Goal: Task Accomplishment & Management: Manage account settings

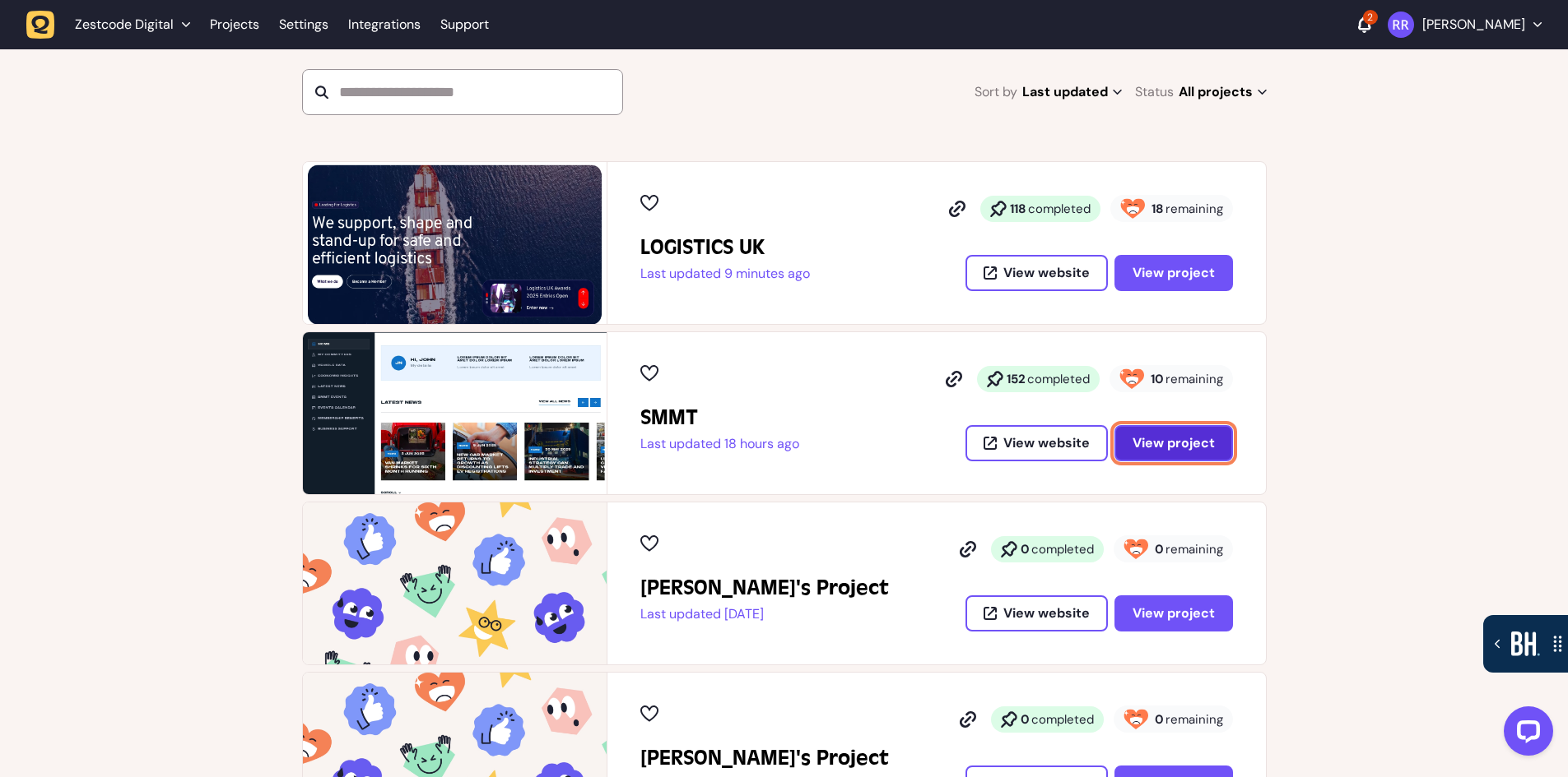
click at [1187, 428] on button "View project" at bounding box center [1173, 443] width 118 height 36
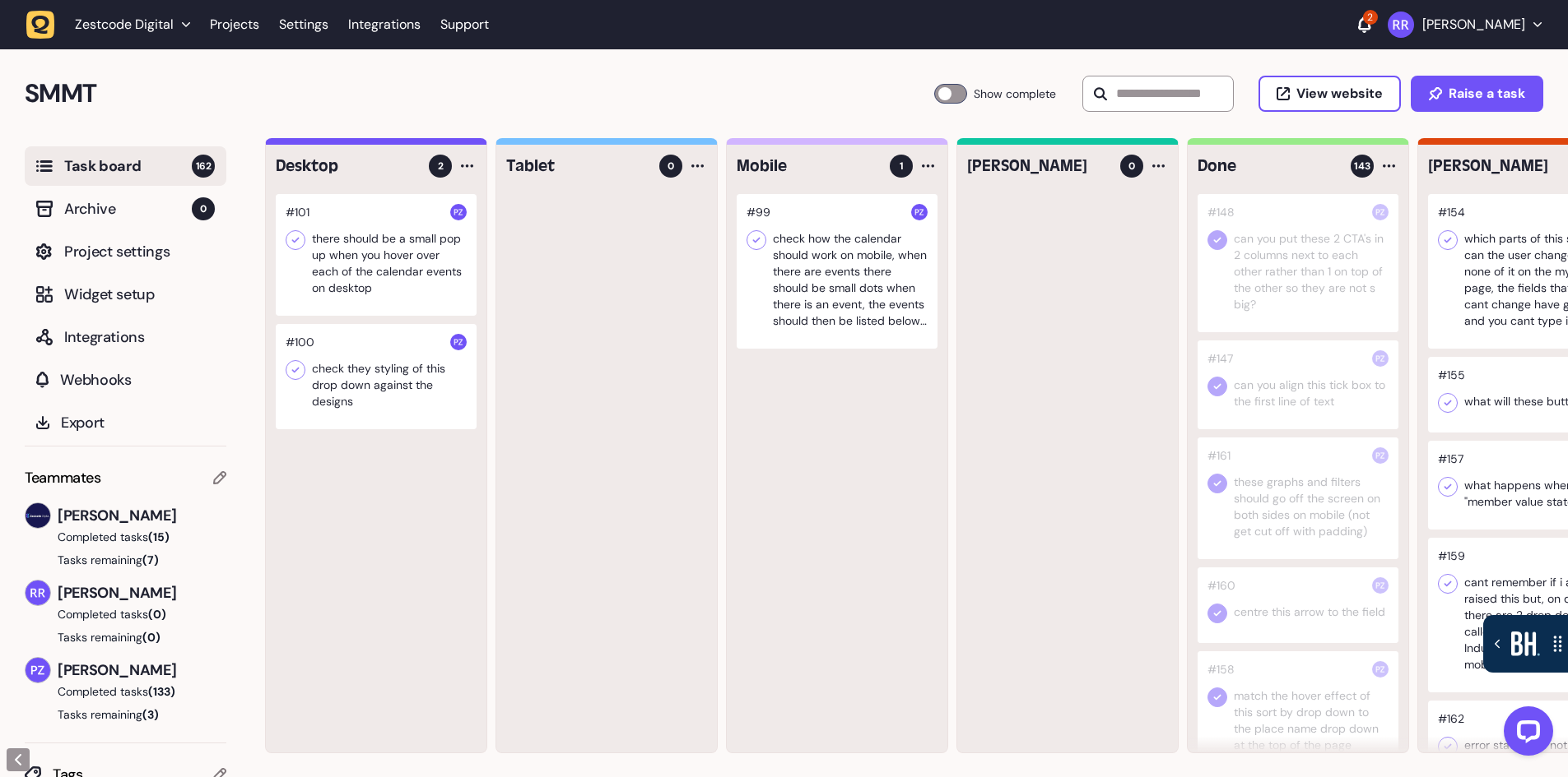
click at [370, 269] on div at bounding box center [376, 255] width 201 height 121
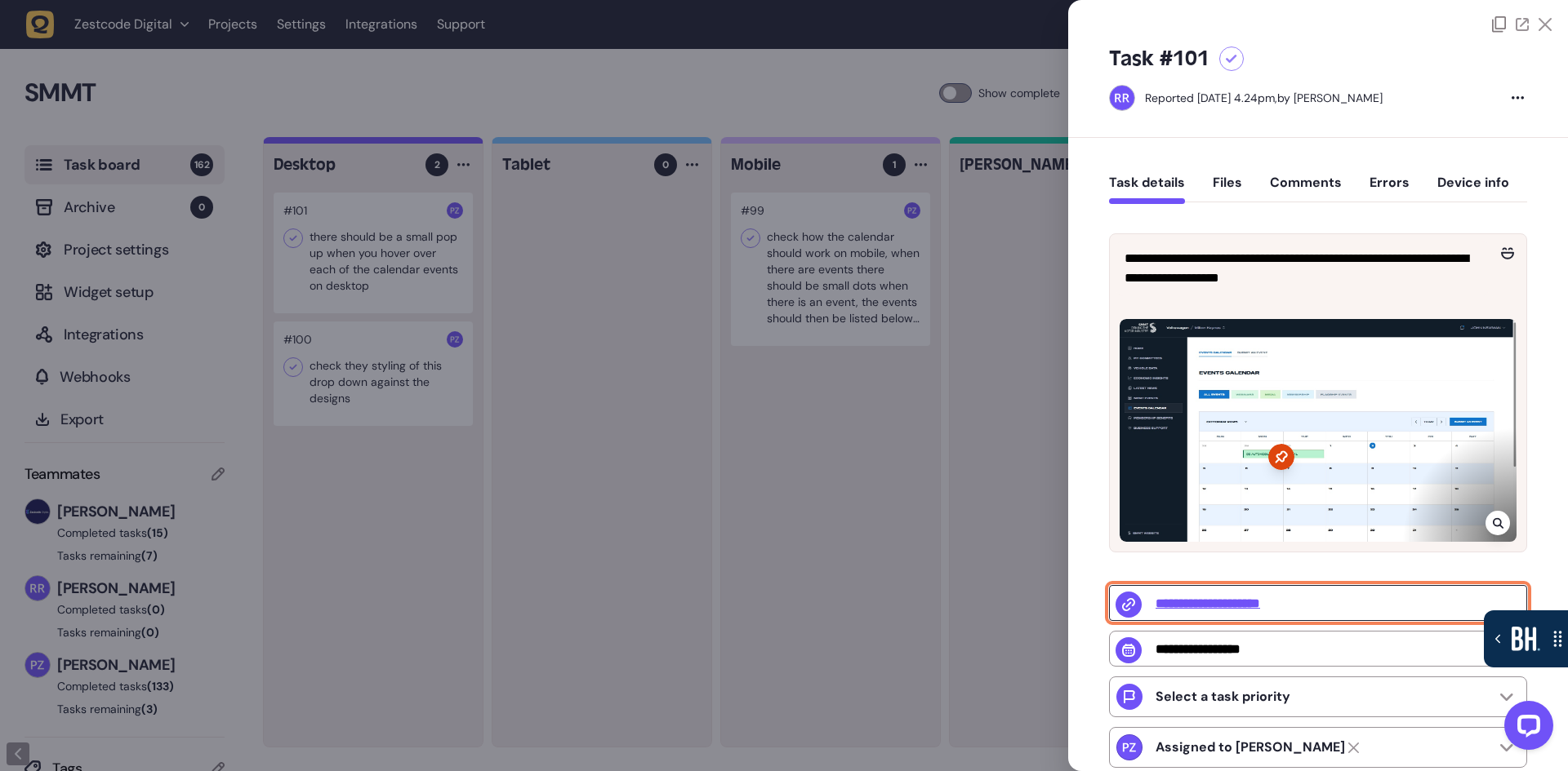
click at [1256, 596] on input "**********" at bounding box center [1318, 603] width 418 height 36
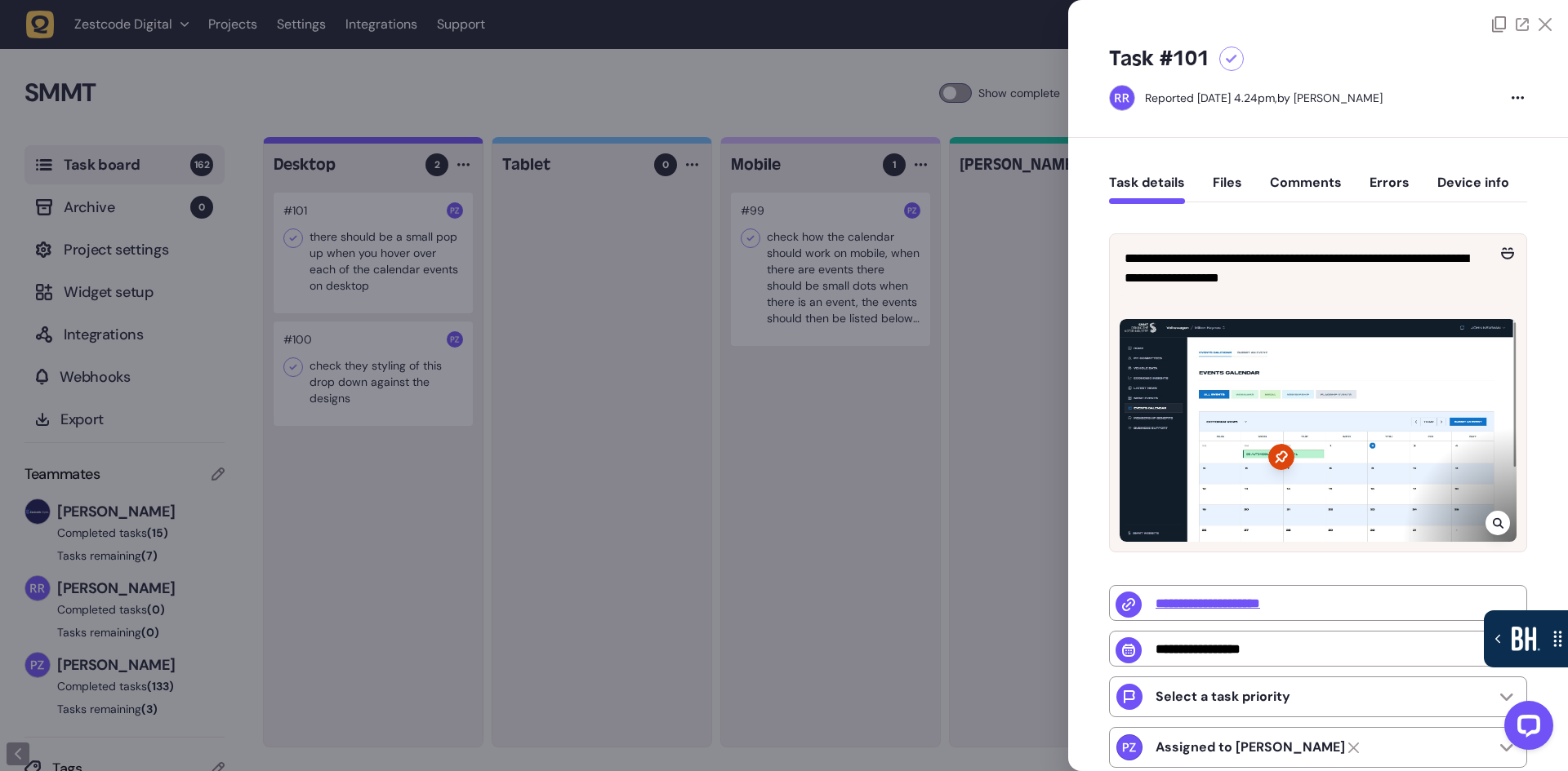
click at [803, 492] on div at bounding box center [784, 385] width 1568 height 771
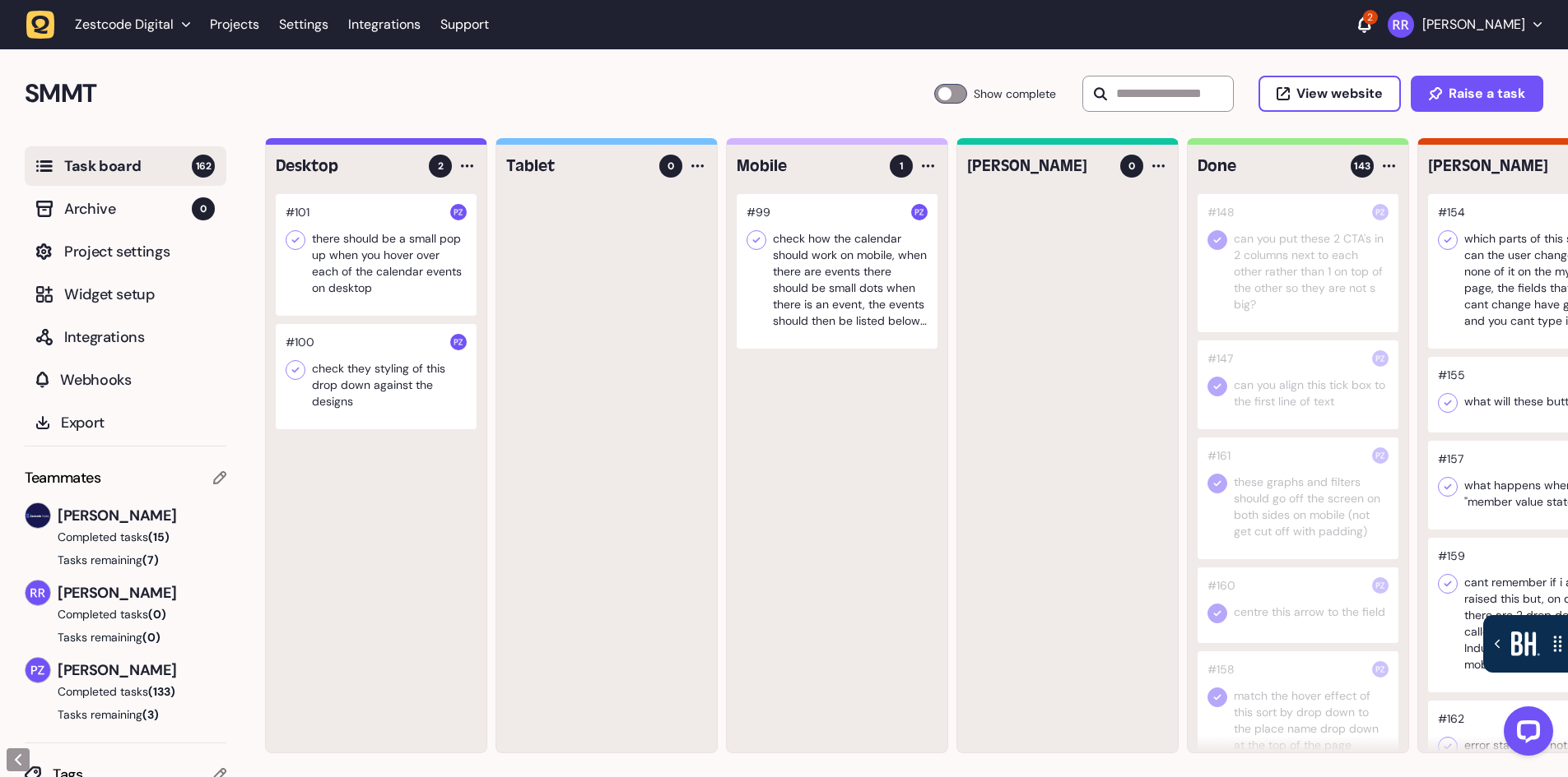
click at [346, 384] on div at bounding box center [376, 376] width 201 height 105
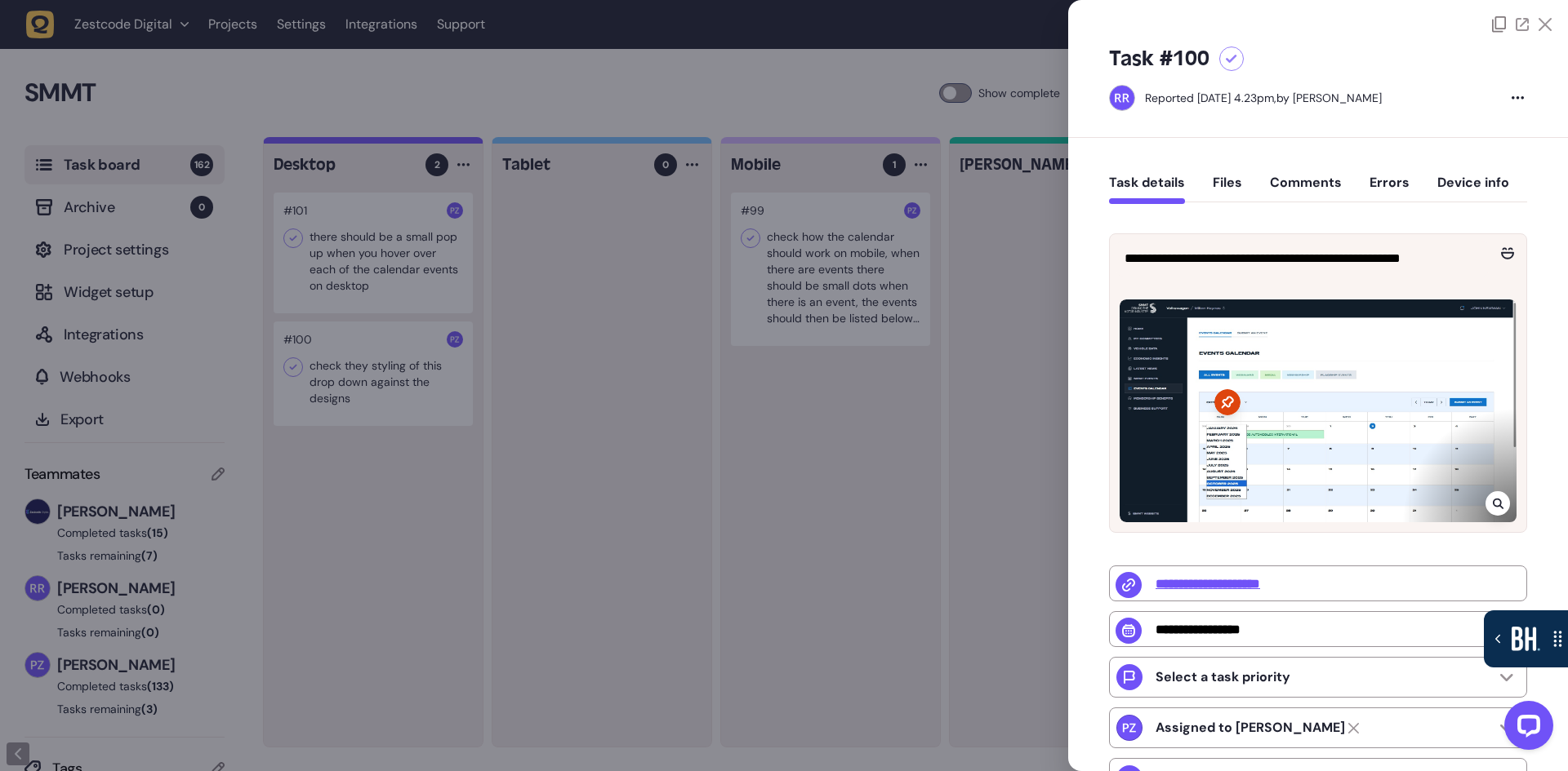
click at [636, 527] on div at bounding box center [784, 385] width 1568 height 771
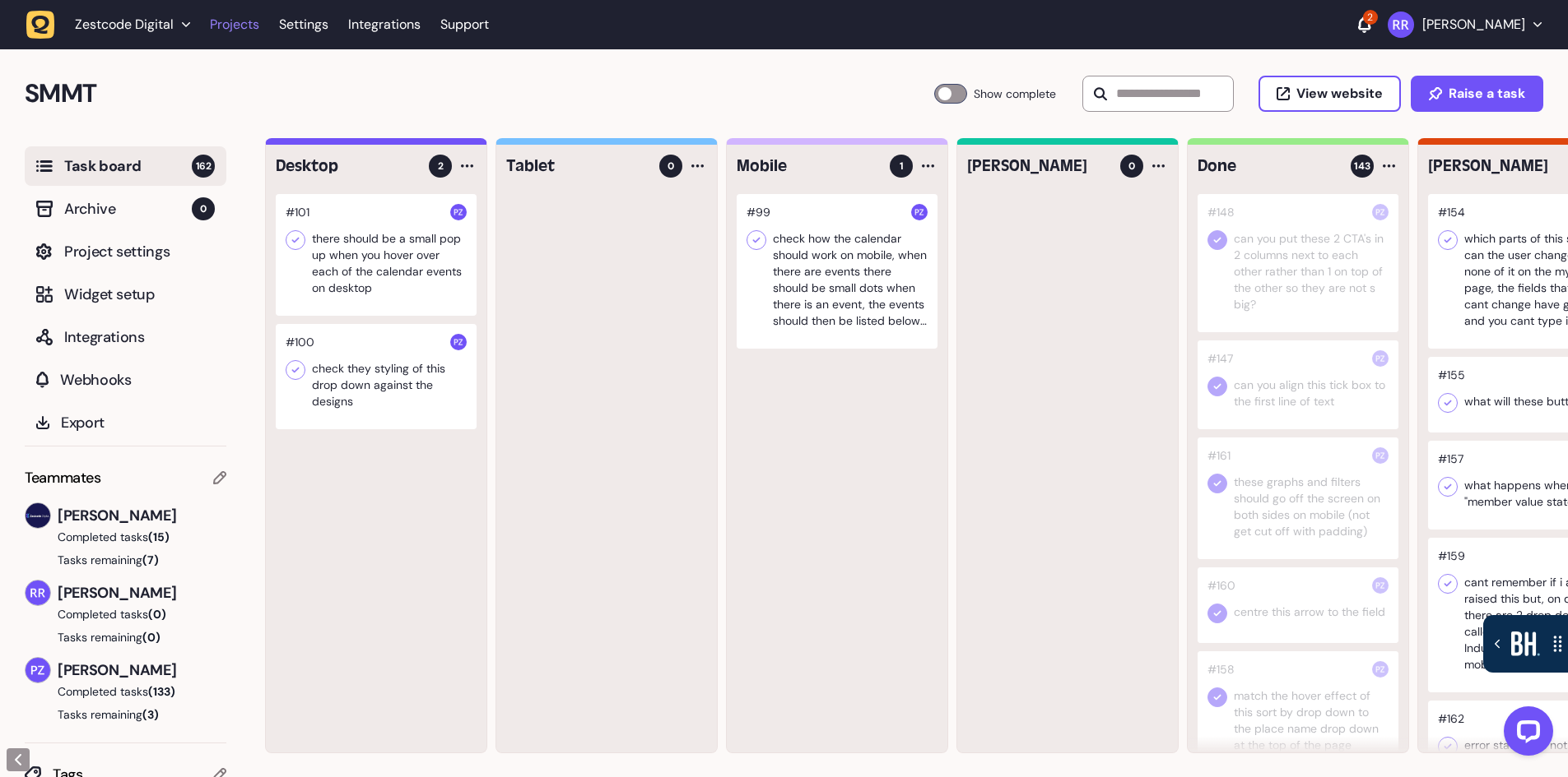
click at [240, 31] on link "Projects" at bounding box center [235, 24] width 50 height 30
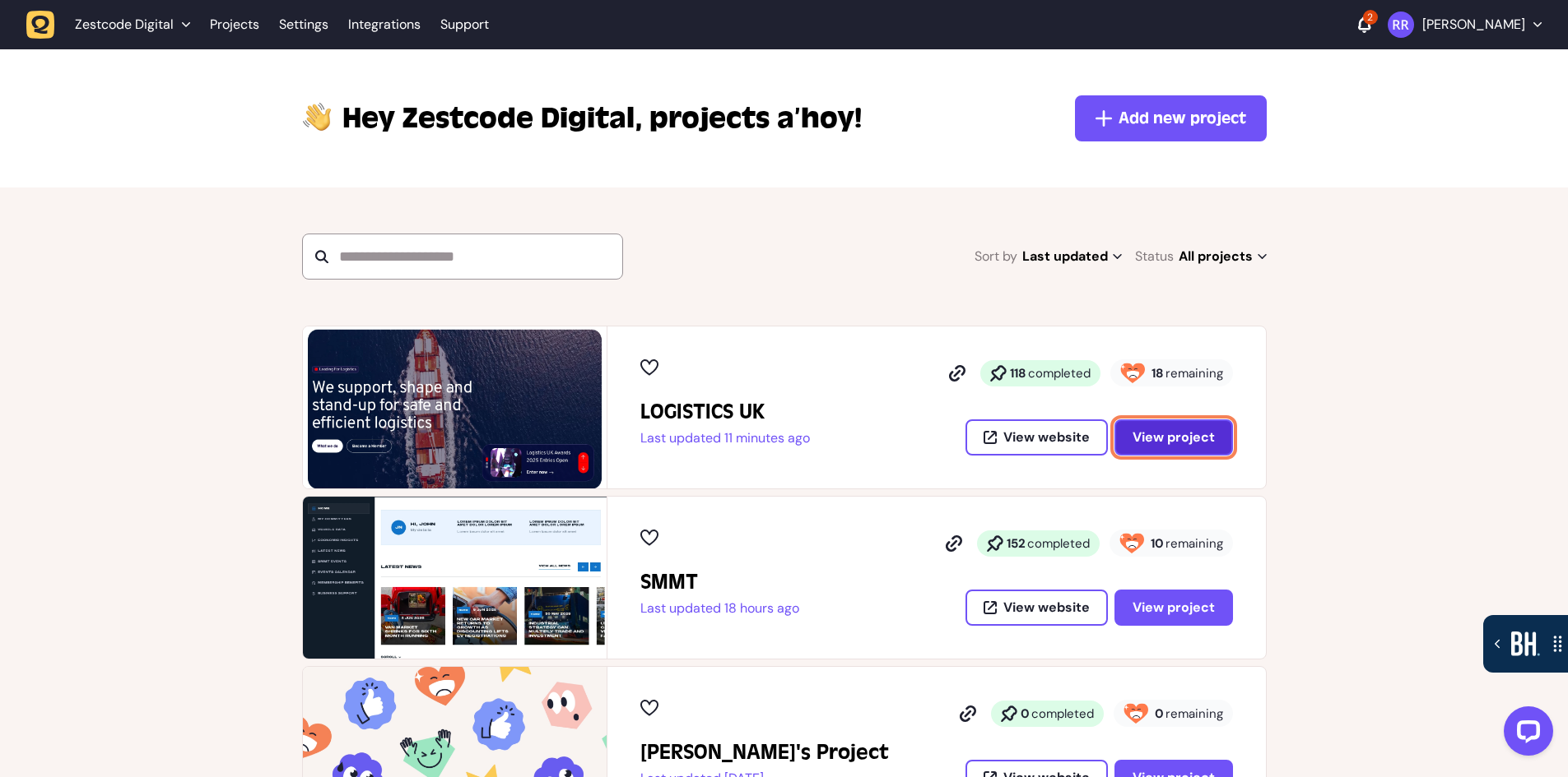
click at [1198, 431] on span "View project" at bounding box center [1174, 438] width 83 height 13
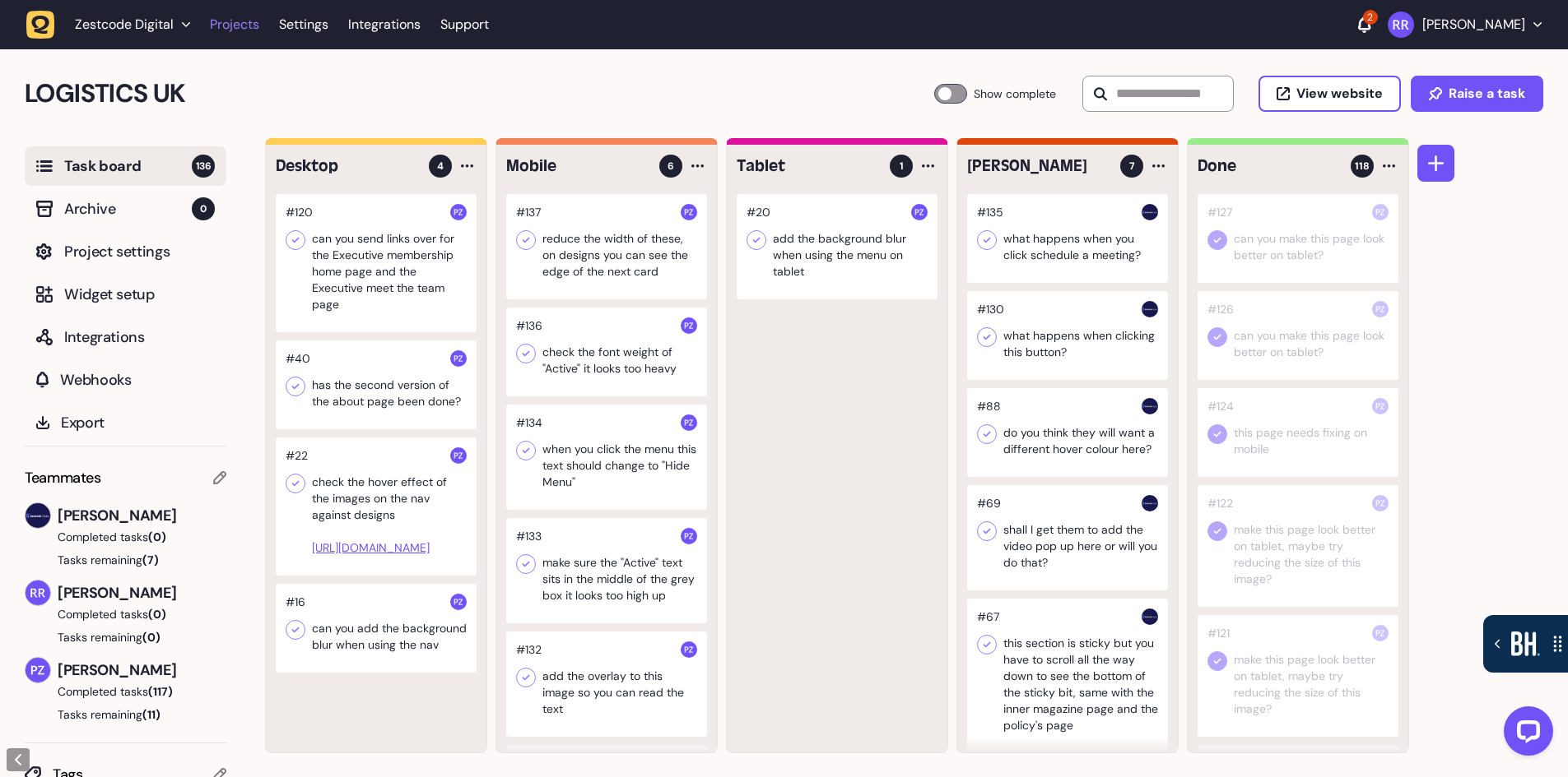
click at [230, 31] on link "Projects" at bounding box center [235, 24] width 50 height 30
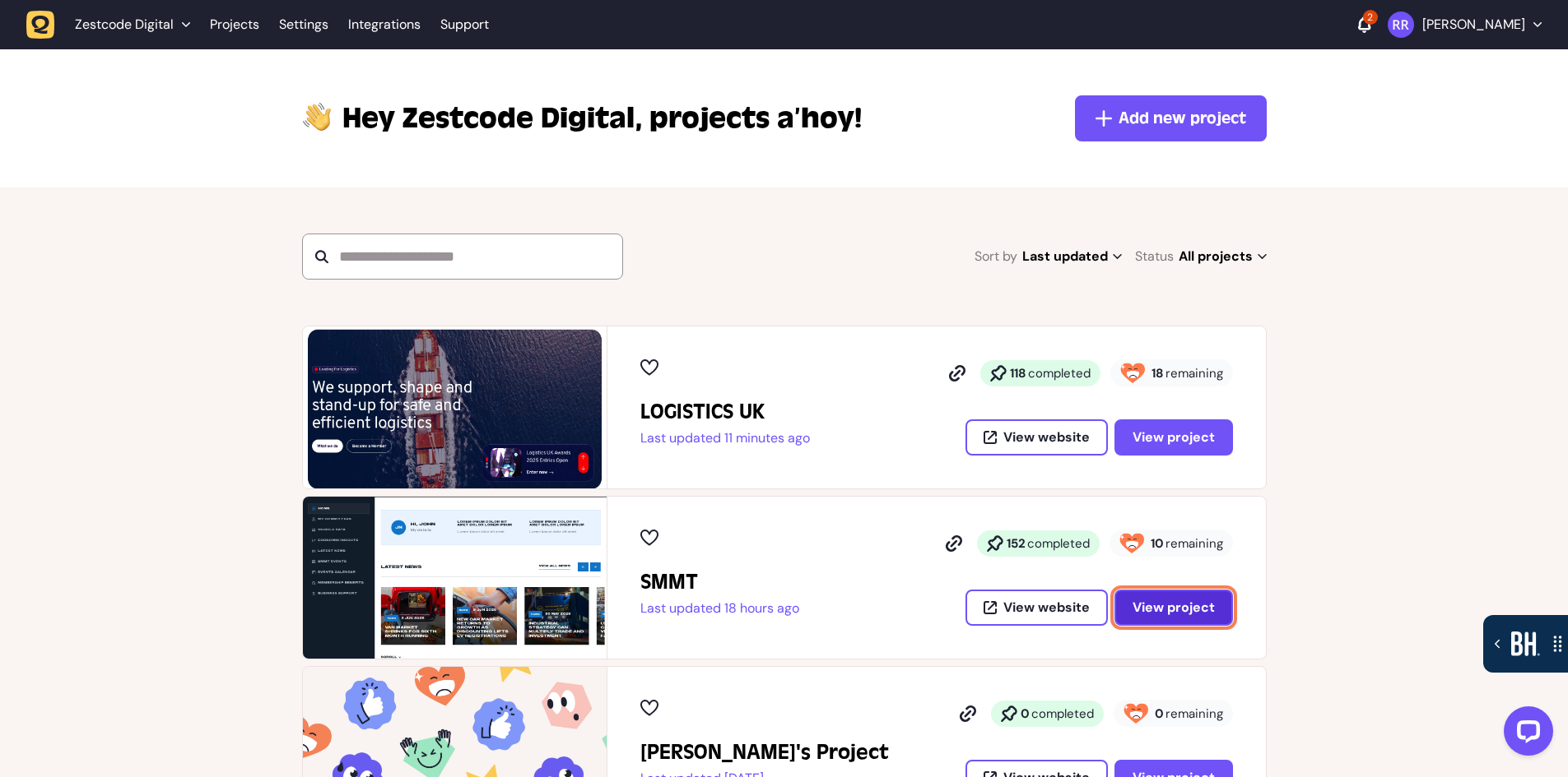
click at [1178, 610] on span "View project" at bounding box center [1174, 608] width 83 height 13
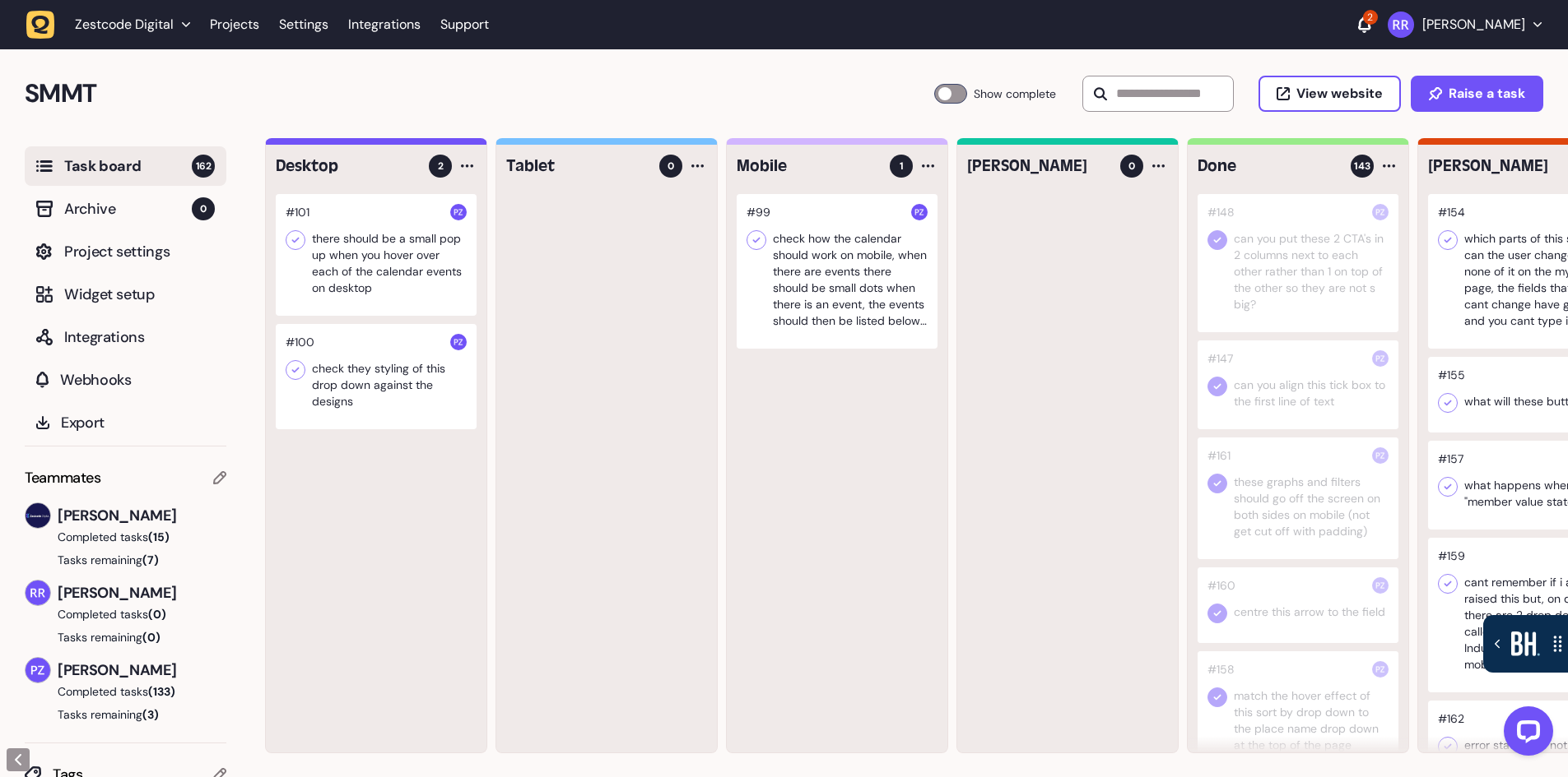
click at [392, 281] on div at bounding box center [376, 255] width 201 height 121
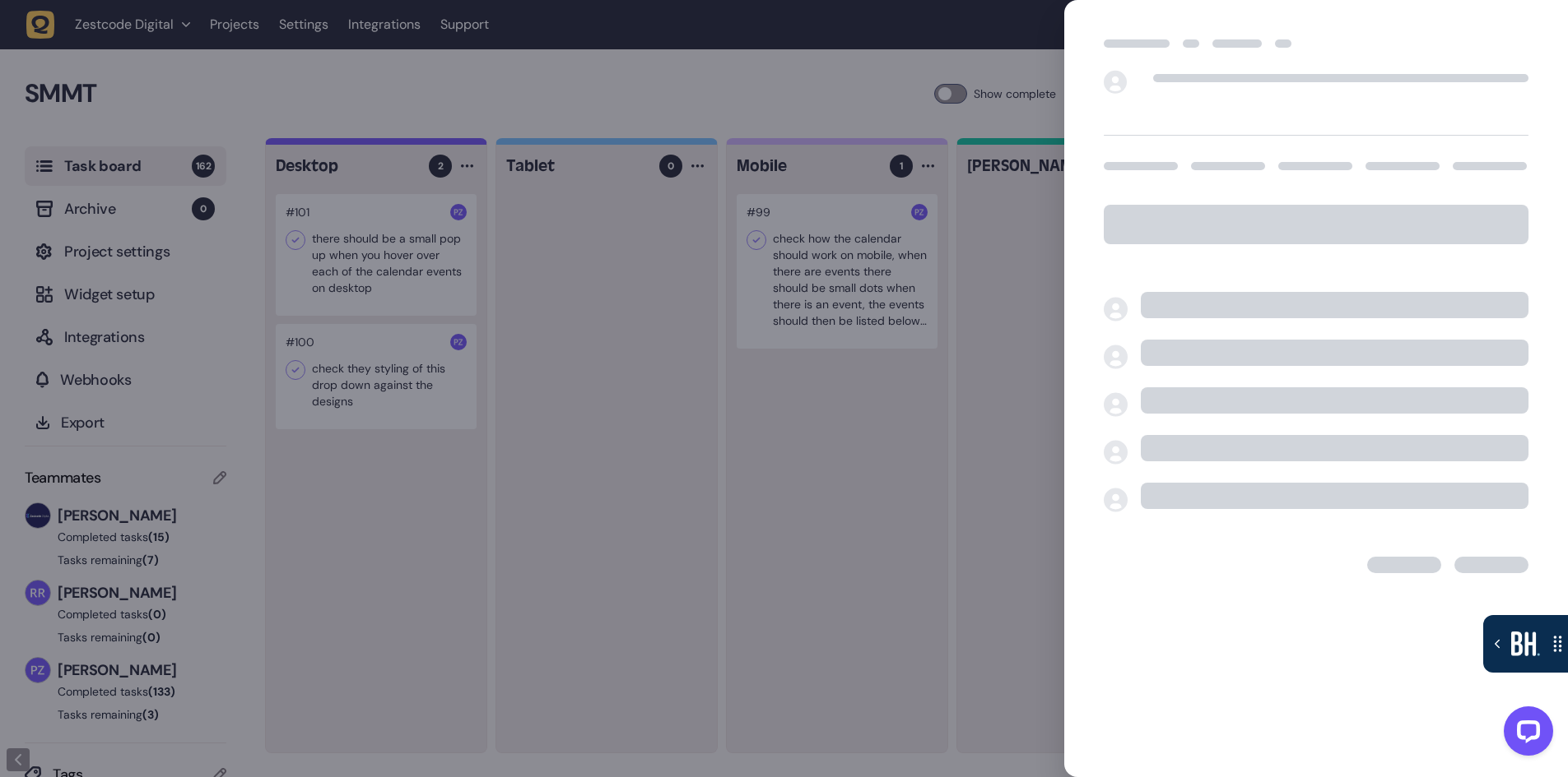
click at [391, 279] on div at bounding box center [784, 388] width 1568 height 777
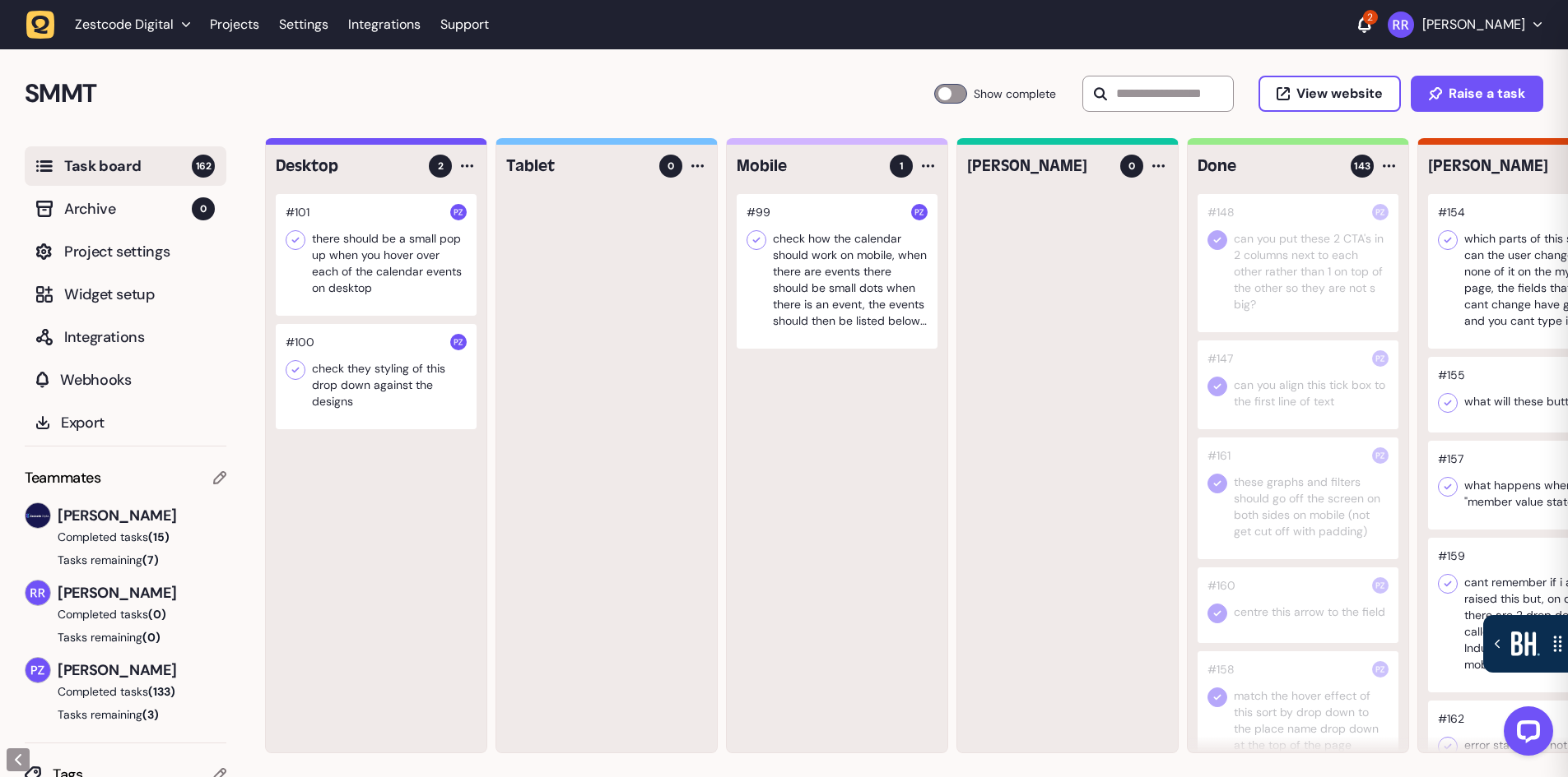
click at [396, 278] on div at bounding box center [376, 255] width 201 height 121
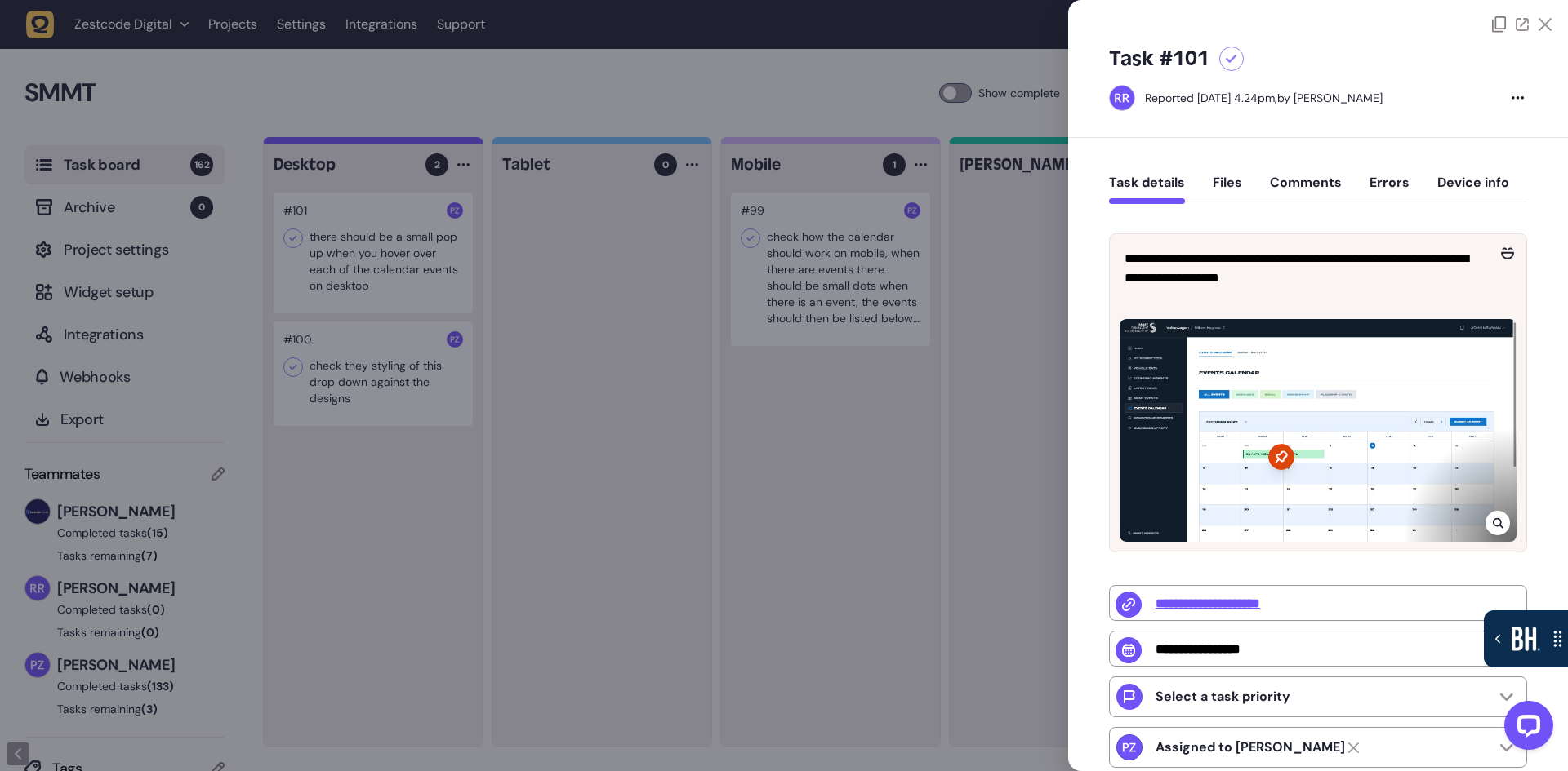
click at [1492, 522] on icon at bounding box center [1497, 523] width 11 height 11
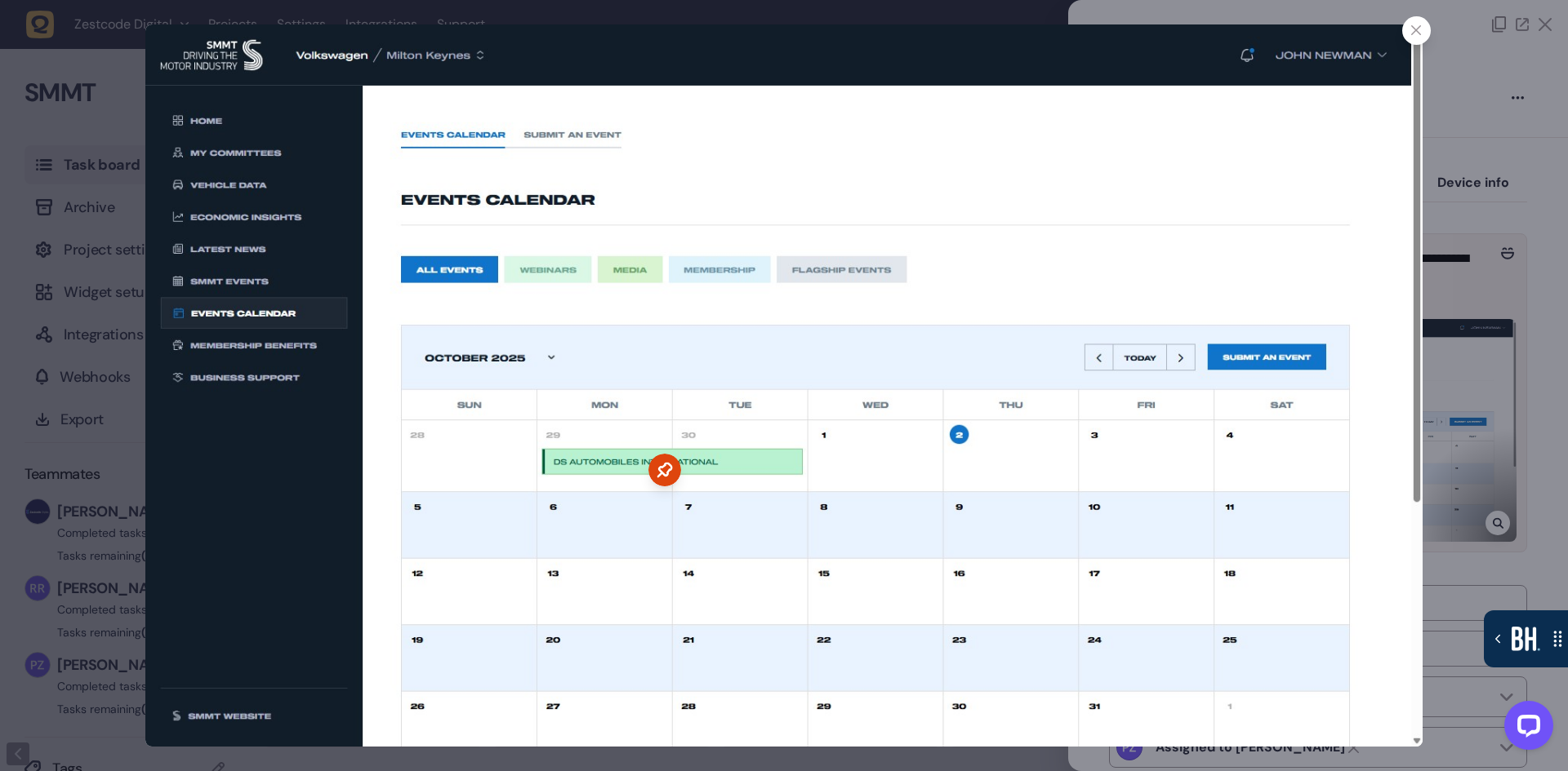
click at [1497, 475] on div at bounding box center [784, 385] width 1568 height 771
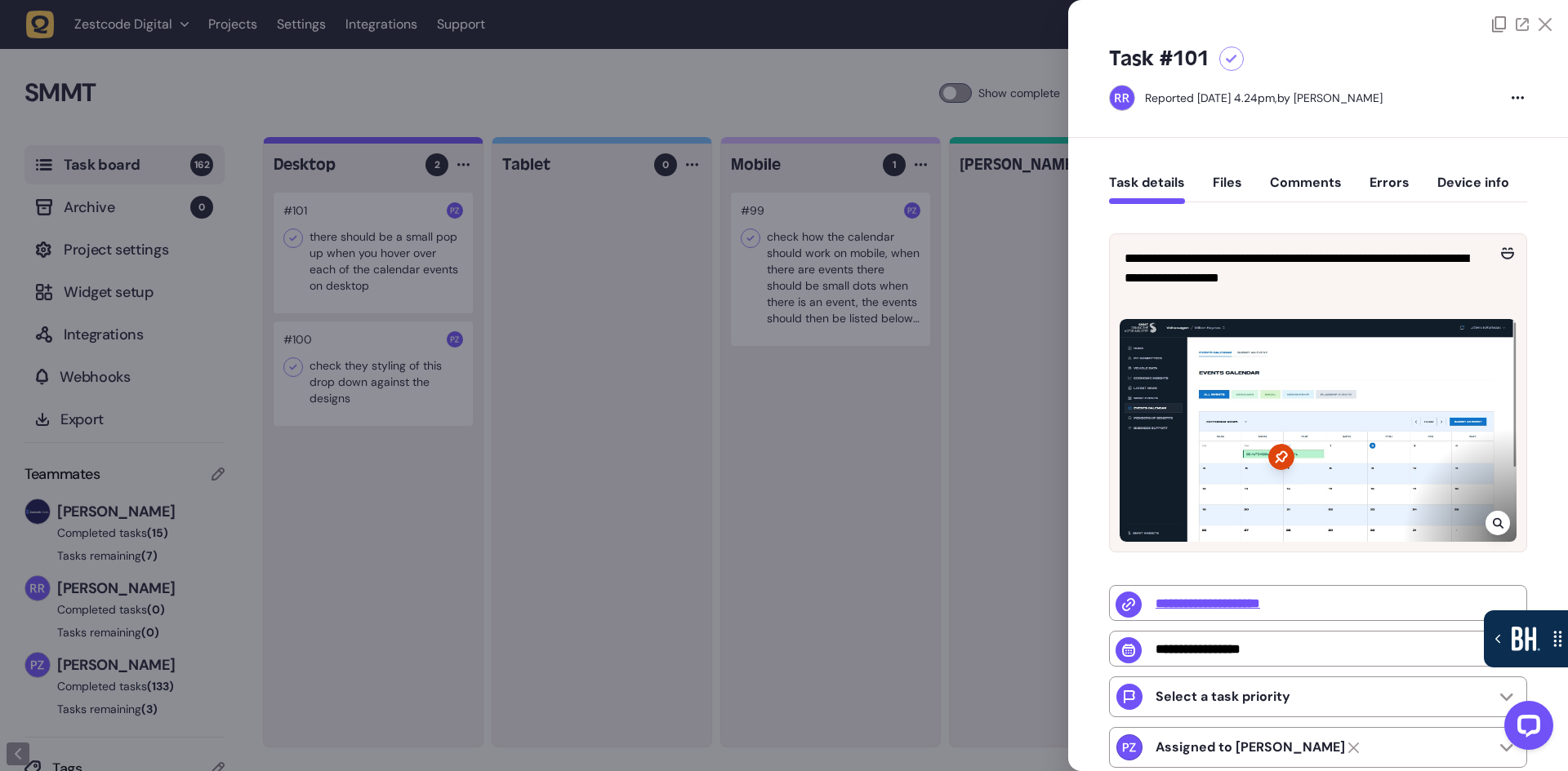
click at [410, 417] on div at bounding box center [784, 385] width 1568 height 771
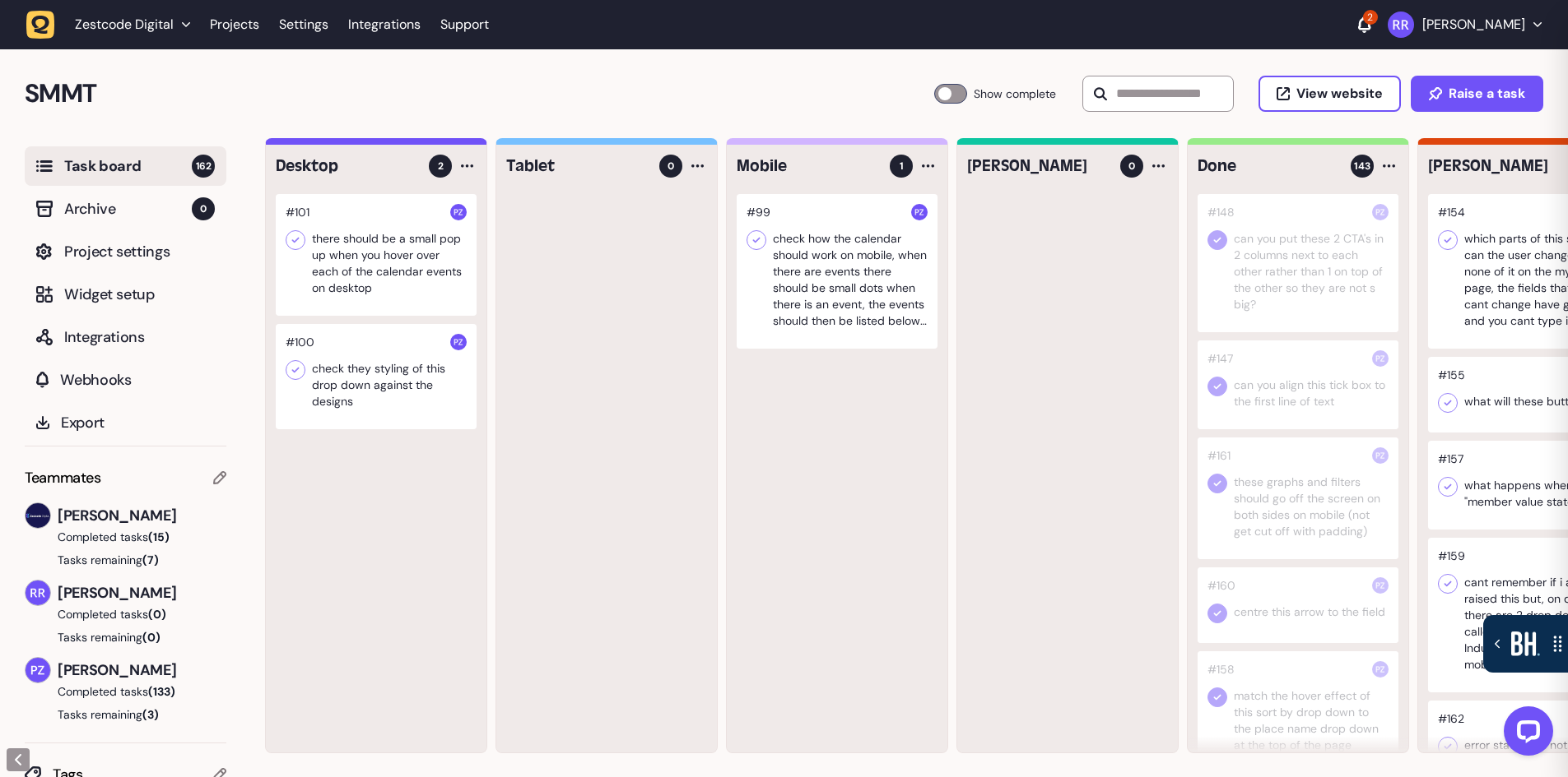
click at [367, 387] on div at bounding box center [376, 376] width 201 height 105
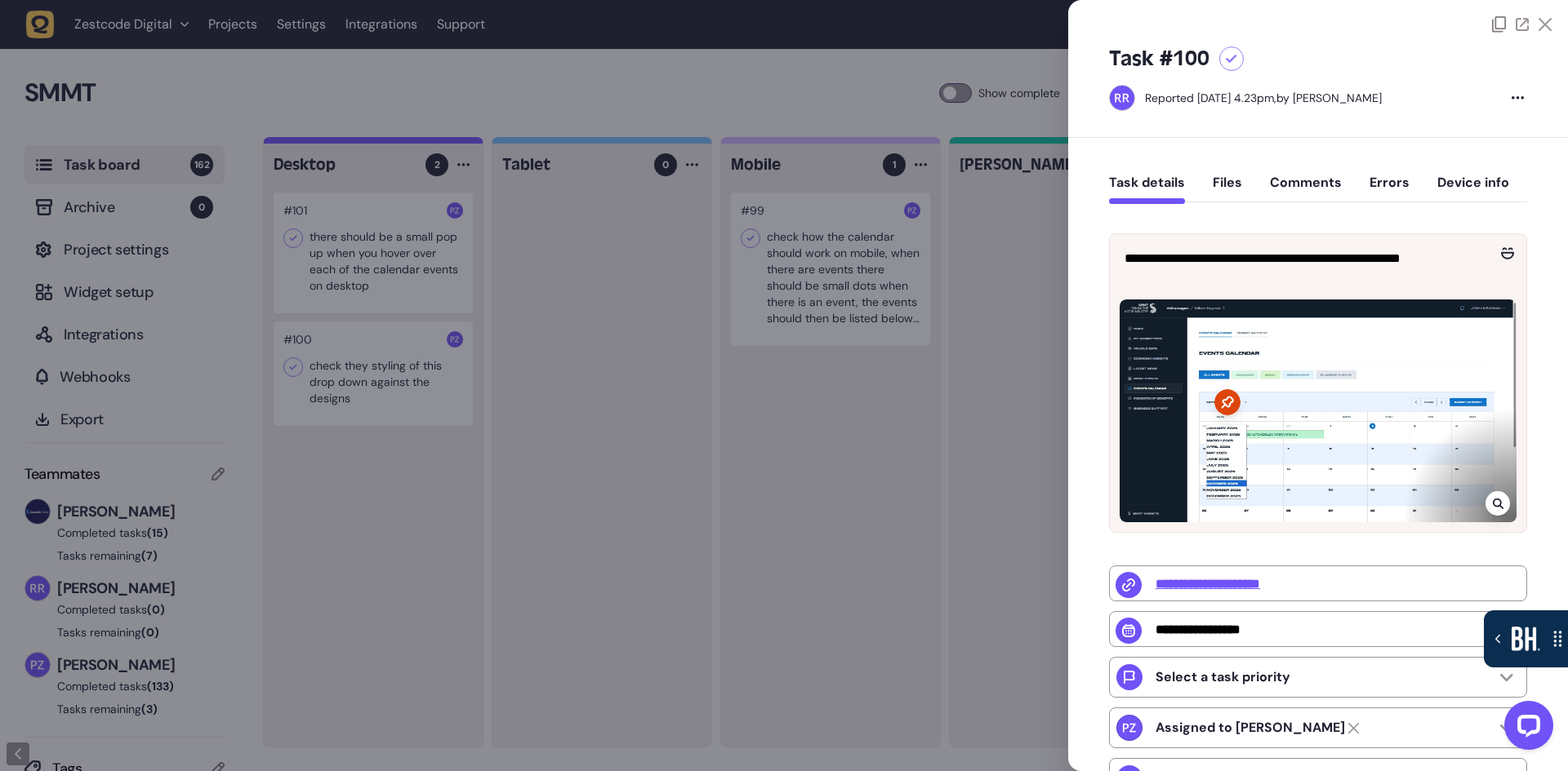
click at [900, 494] on div at bounding box center [784, 385] width 1568 height 771
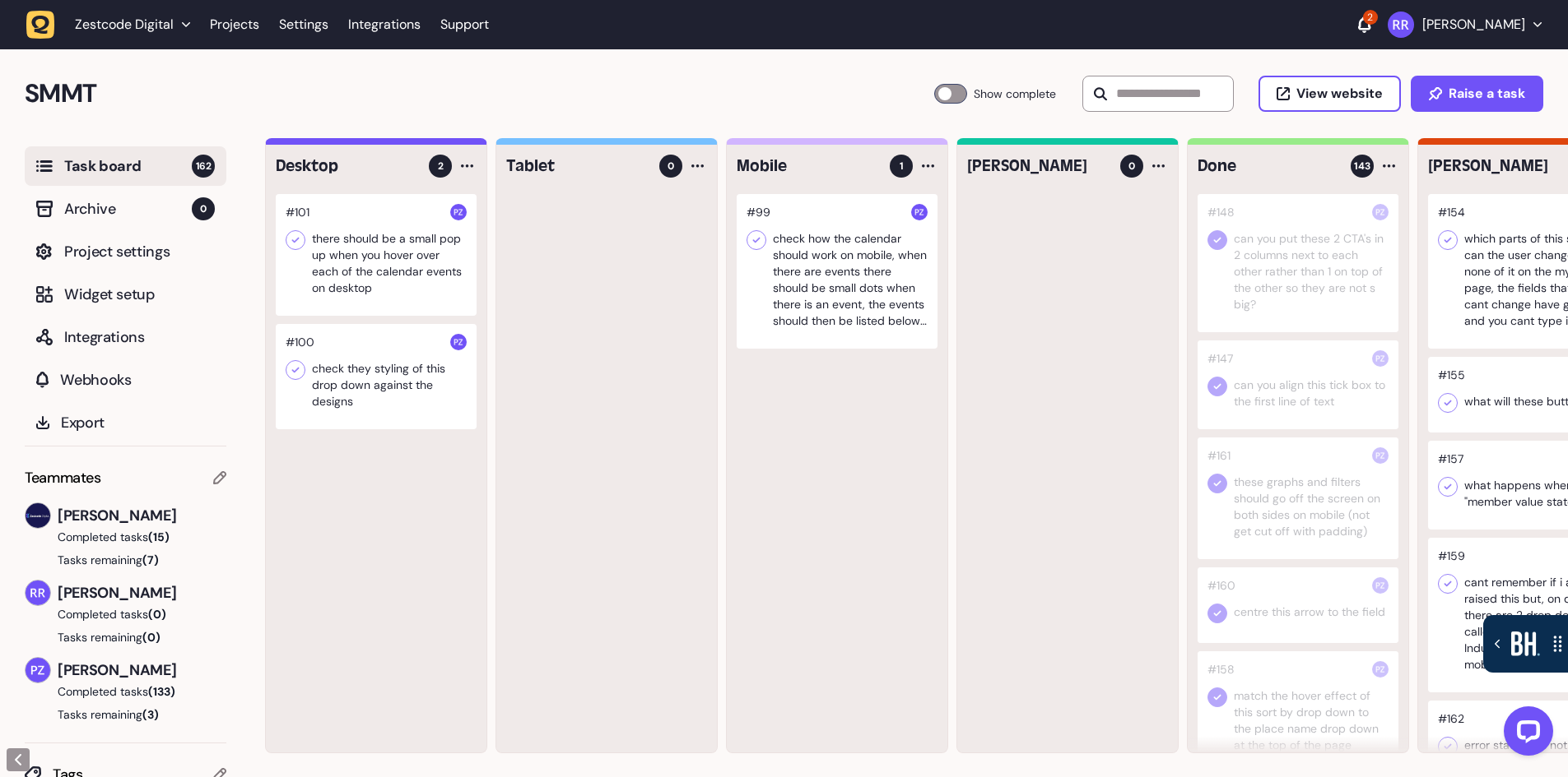
click at [856, 276] on div at bounding box center [837, 271] width 201 height 154
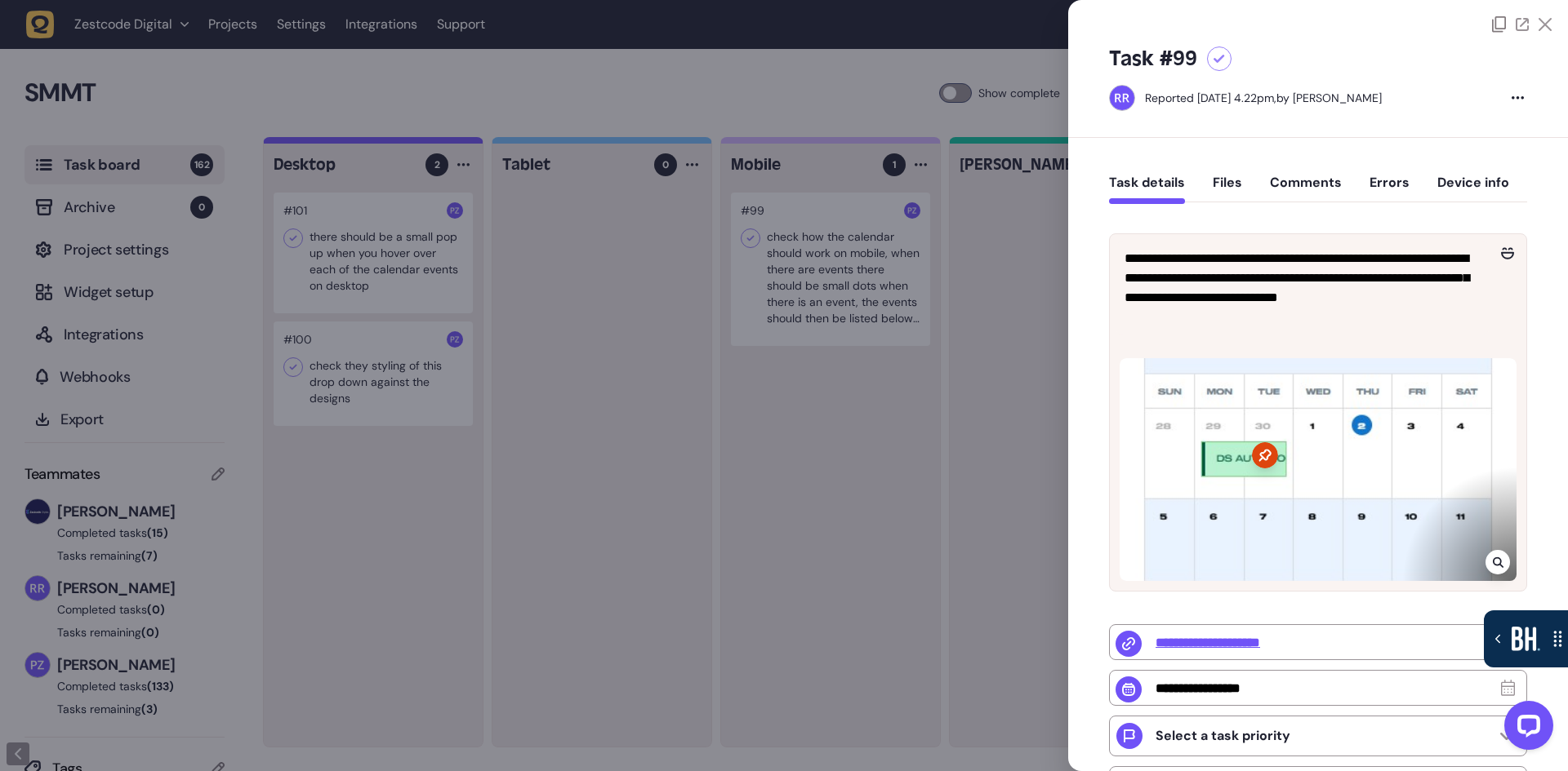
click at [594, 480] on div at bounding box center [784, 385] width 1568 height 771
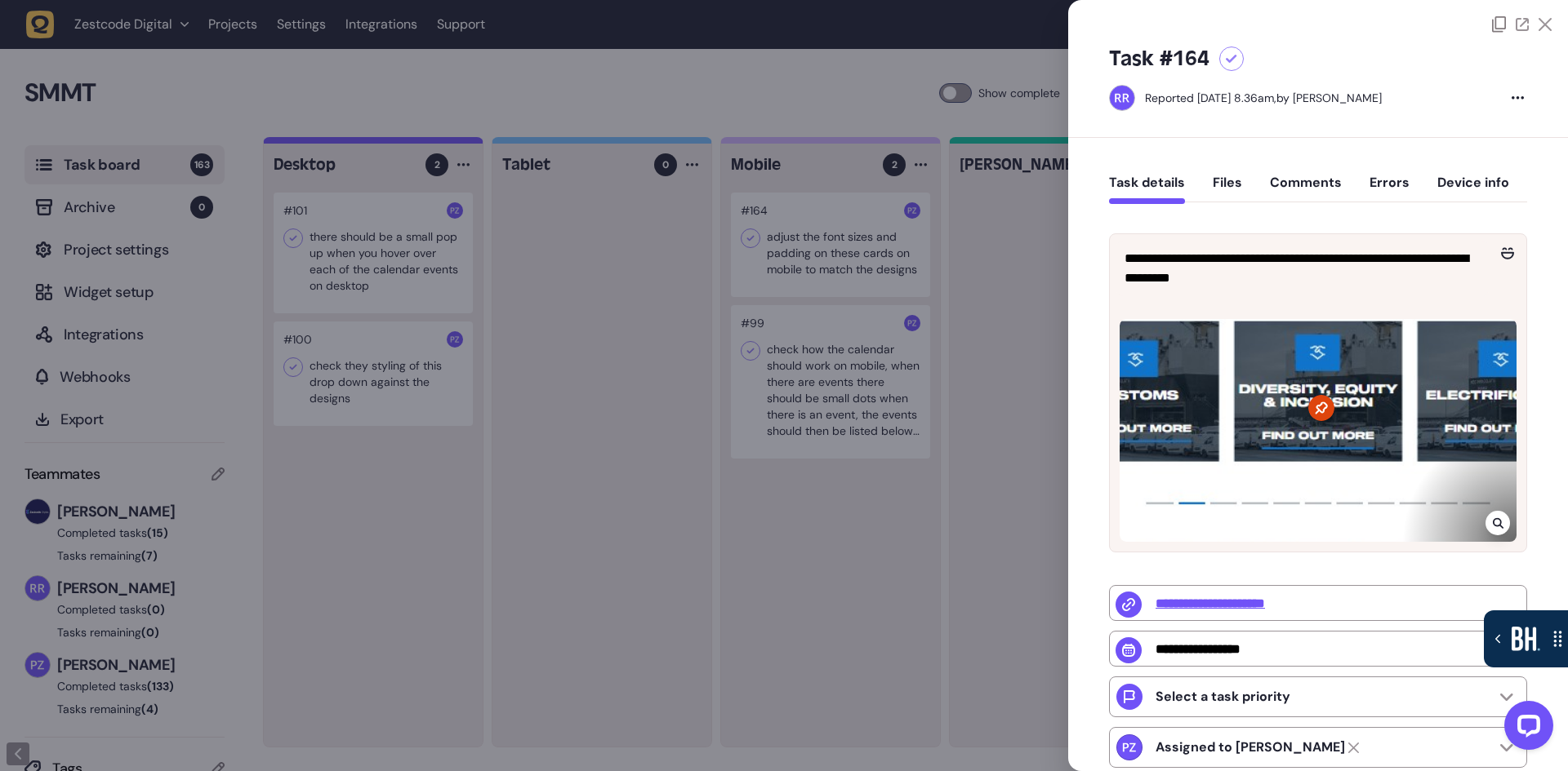
click at [251, 566] on div at bounding box center [784, 385] width 1568 height 771
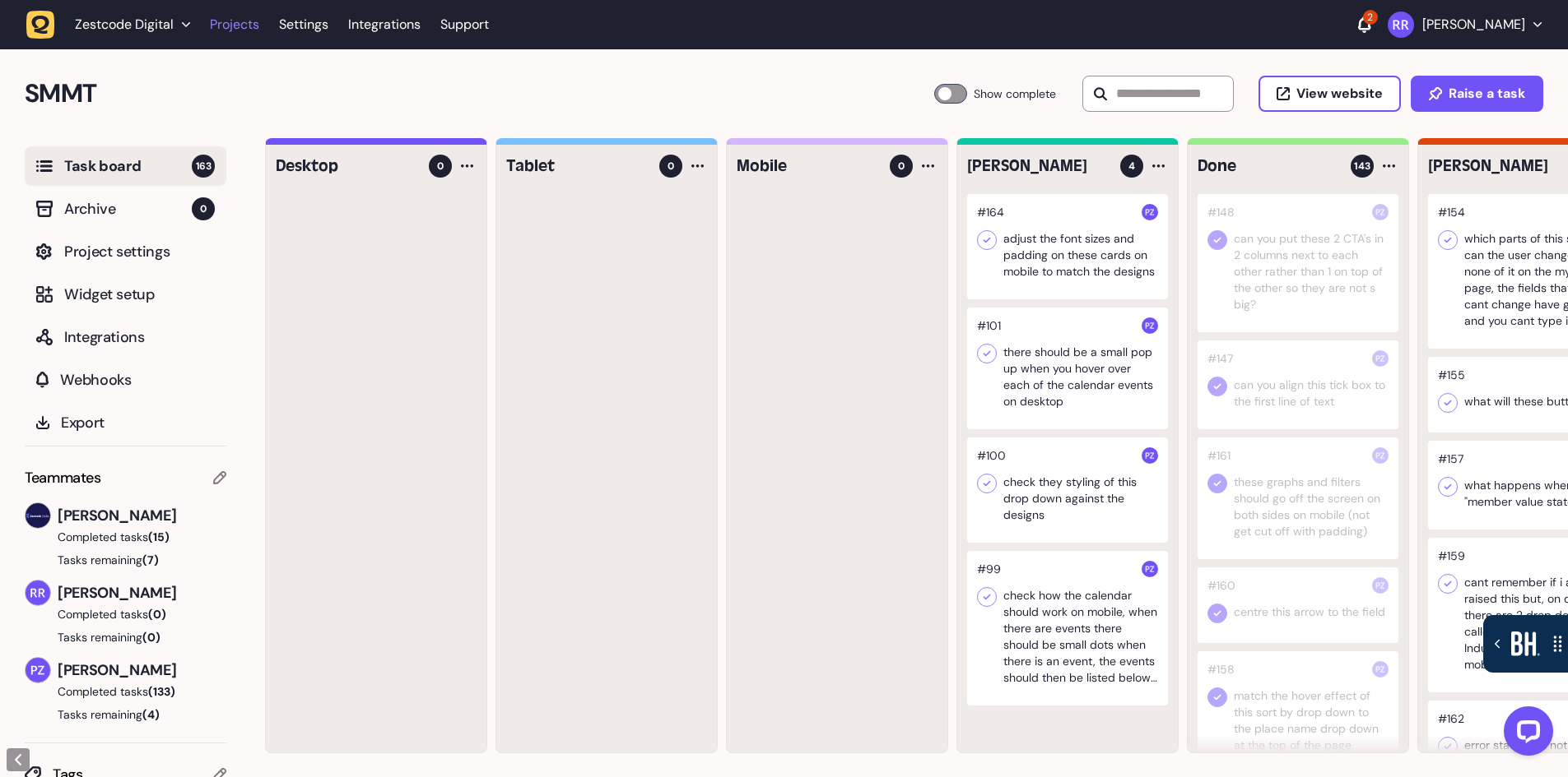
click at [230, 24] on link "Projects" at bounding box center [235, 24] width 50 height 30
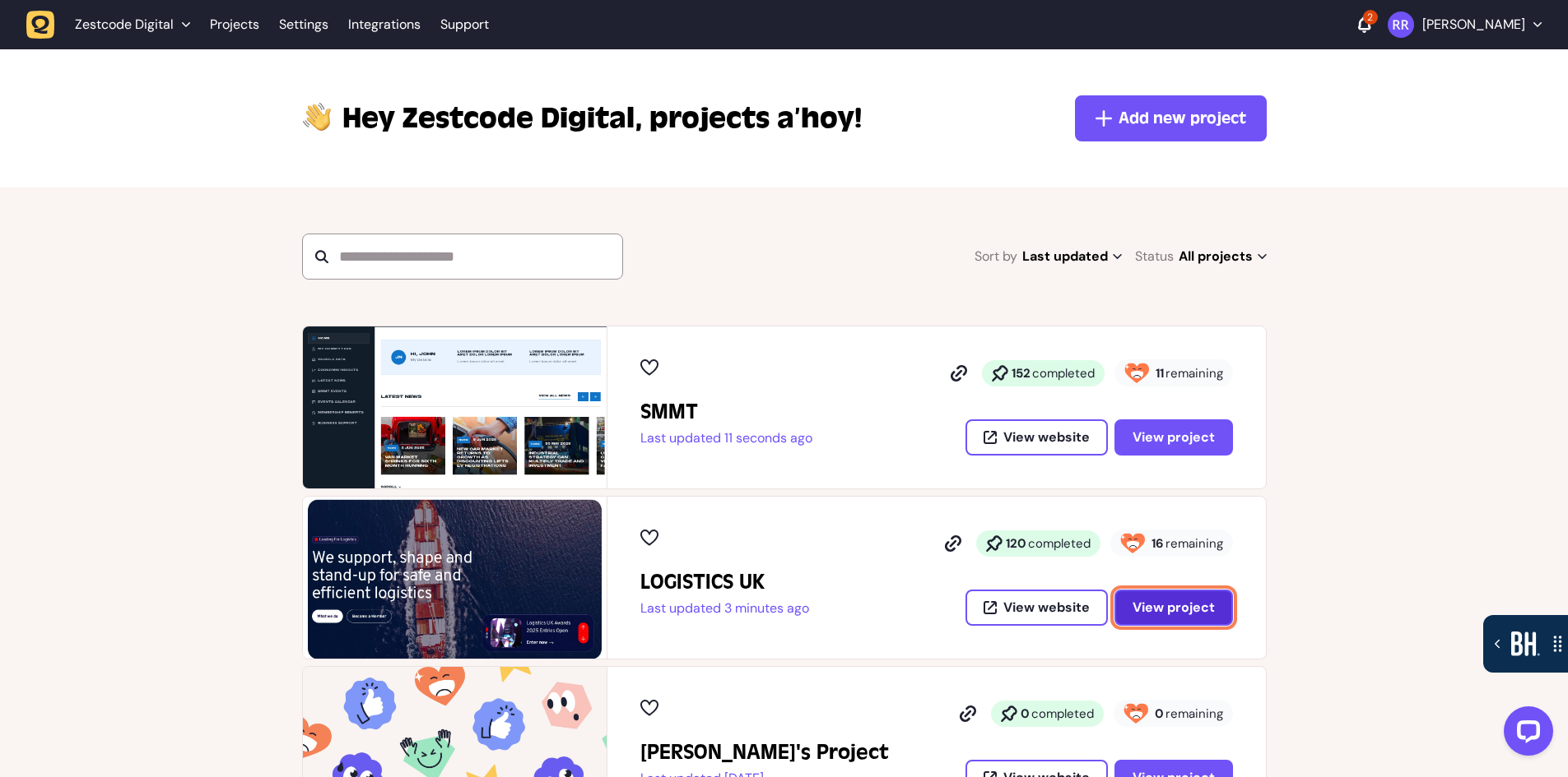
click at [1157, 612] on span "View project" at bounding box center [1174, 608] width 83 height 13
